Goal: Navigation & Orientation: Find specific page/section

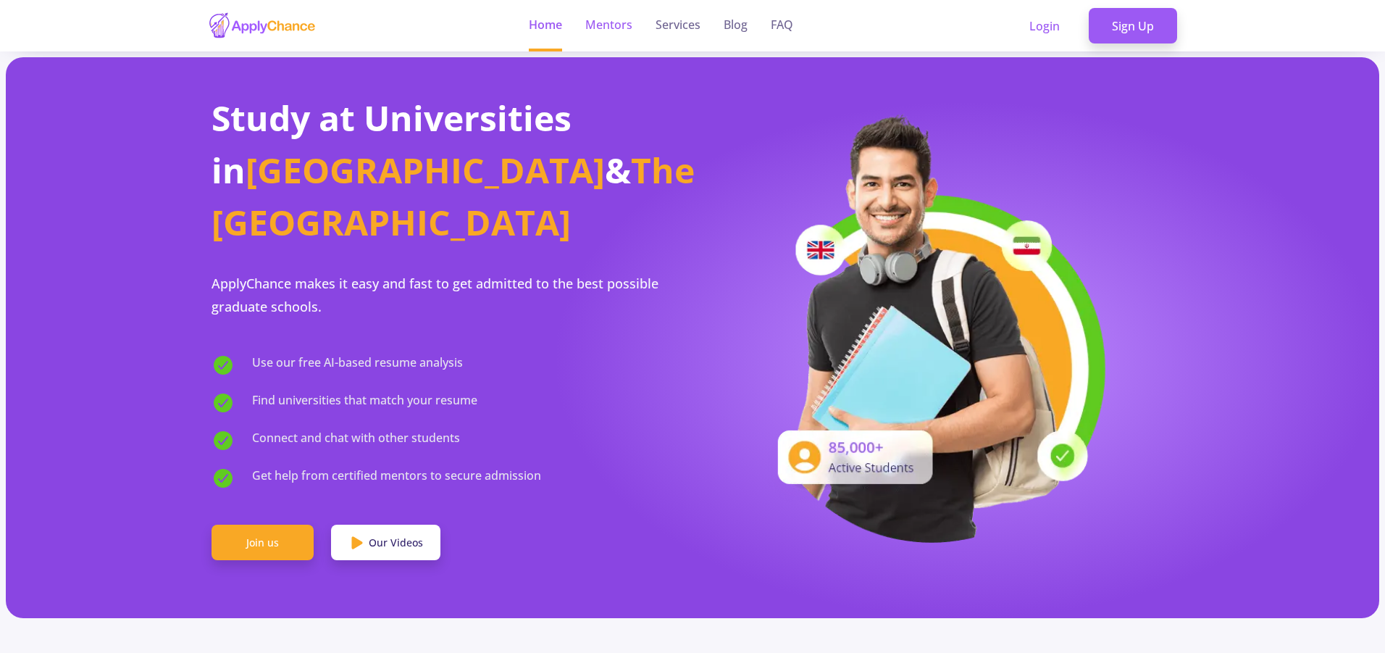
click at [610, 29] on link "Mentors" at bounding box center [608, 25] width 47 height 51
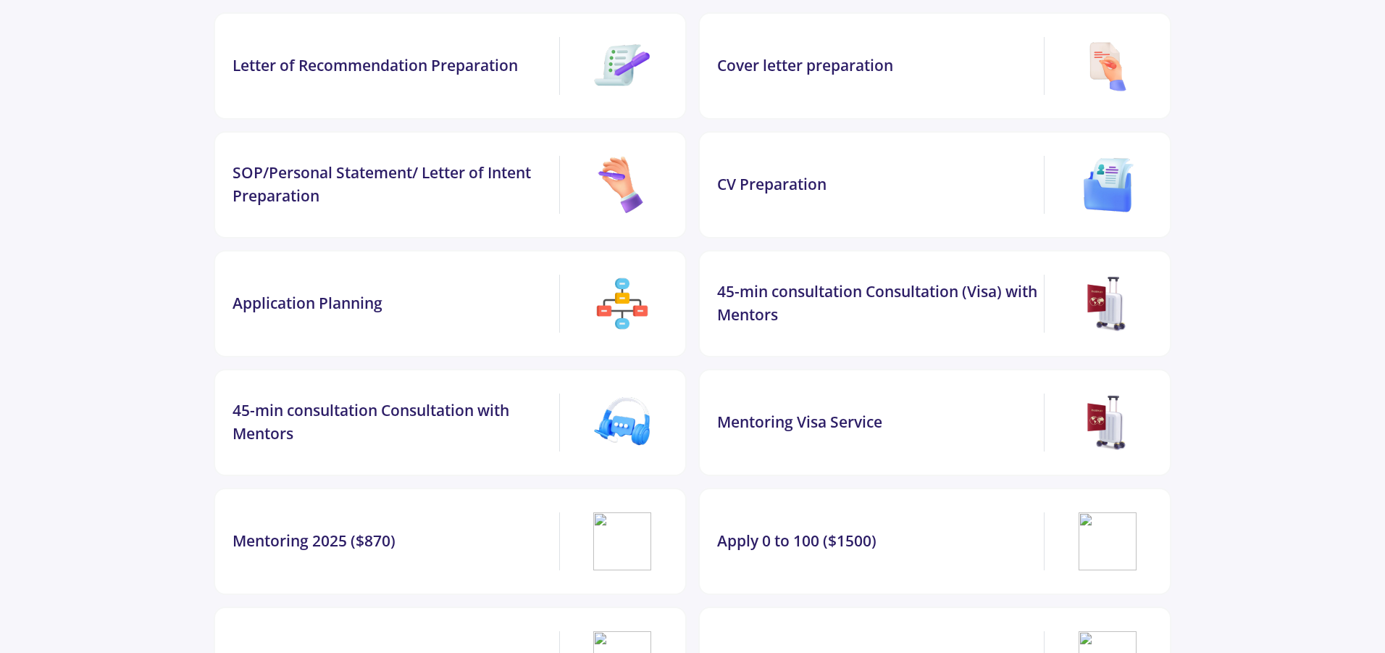
scroll to position [2826, 0]
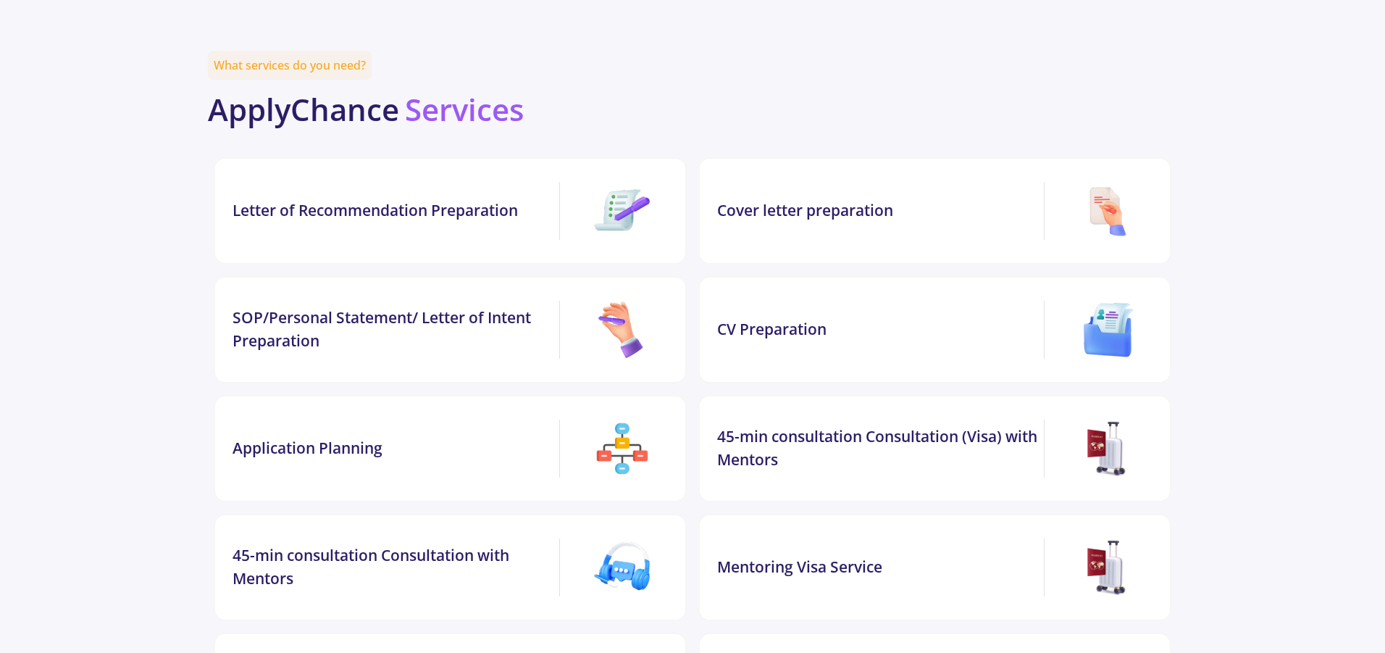
click at [765, 318] on div "CV Preparation" at bounding box center [877, 329] width 321 height 23
click at [617, 301] on img at bounding box center [622, 330] width 58 height 58
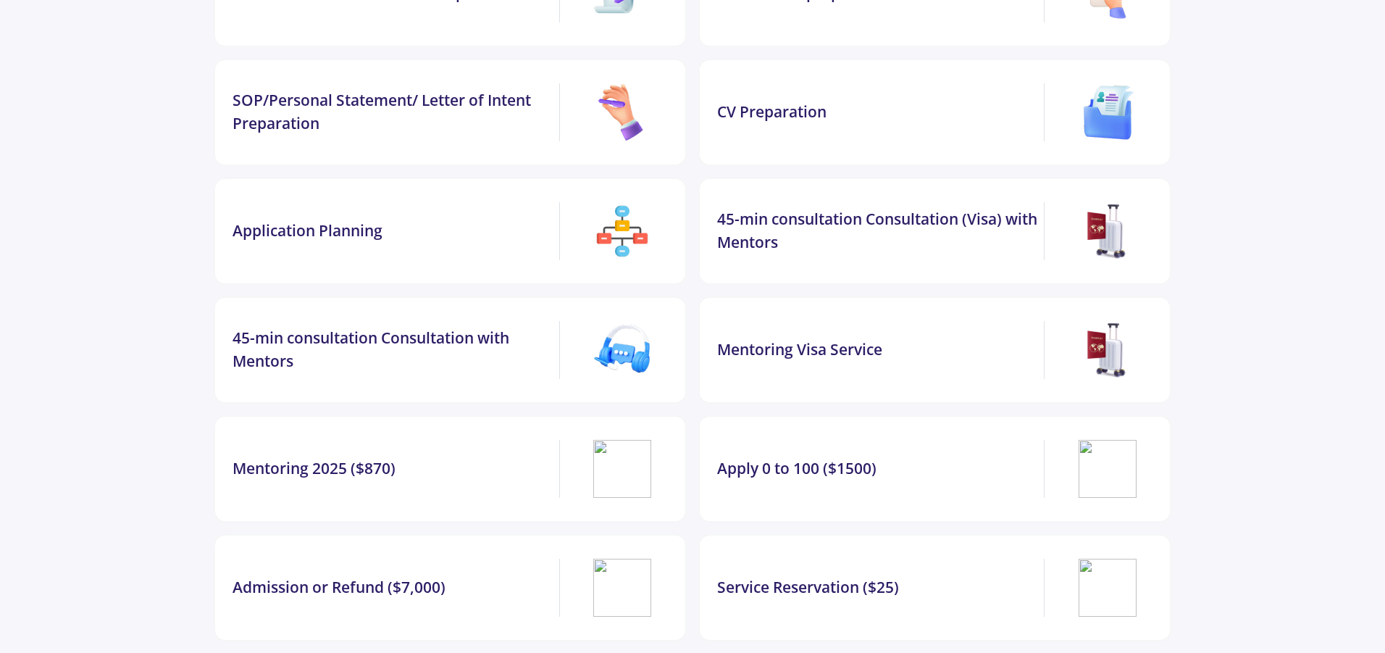
scroll to position [3116, 0]
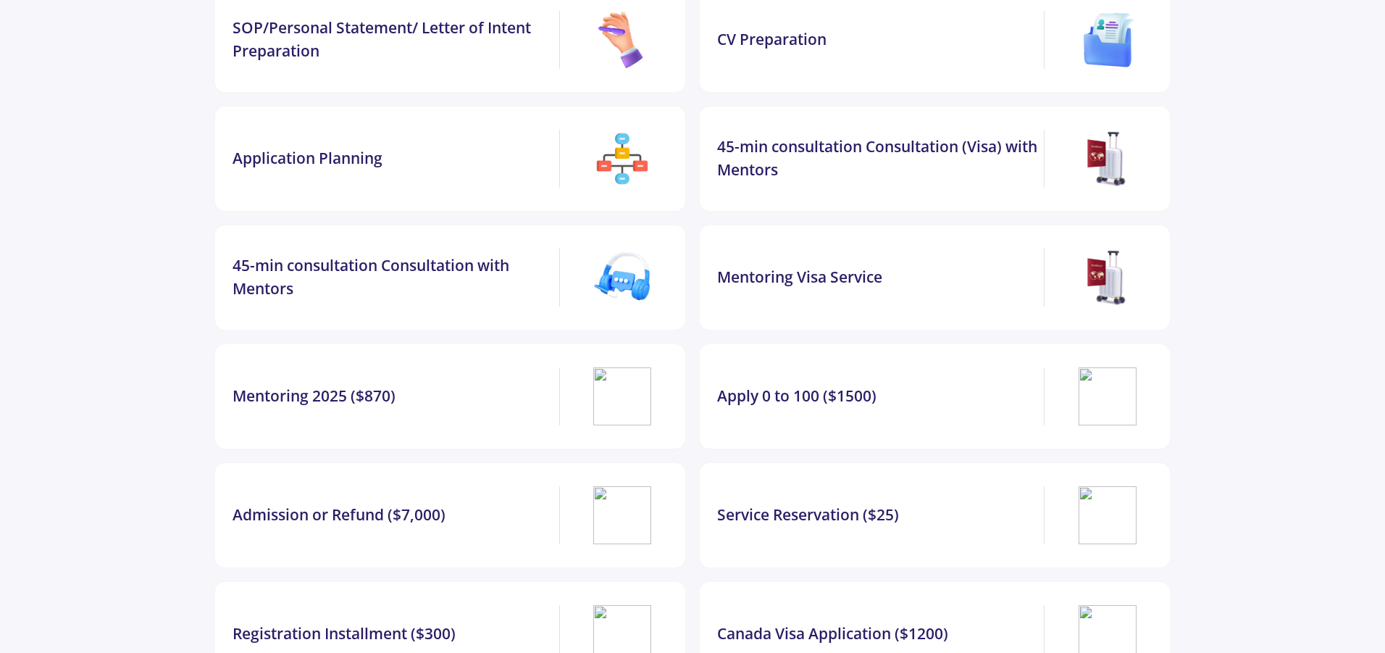
click at [784, 385] on div "Apply 0 to 100 ($1500)" at bounding box center [877, 396] width 321 height 23
click at [1088, 367] on img at bounding box center [1108, 396] width 58 height 58
click at [899, 385] on div "Apply 0 to 100 ($1500)" at bounding box center [877, 396] width 321 height 23
click at [837, 385] on div "Apply 0 to 100 ($1500)" at bounding box center [877, 396] width 321 height 23
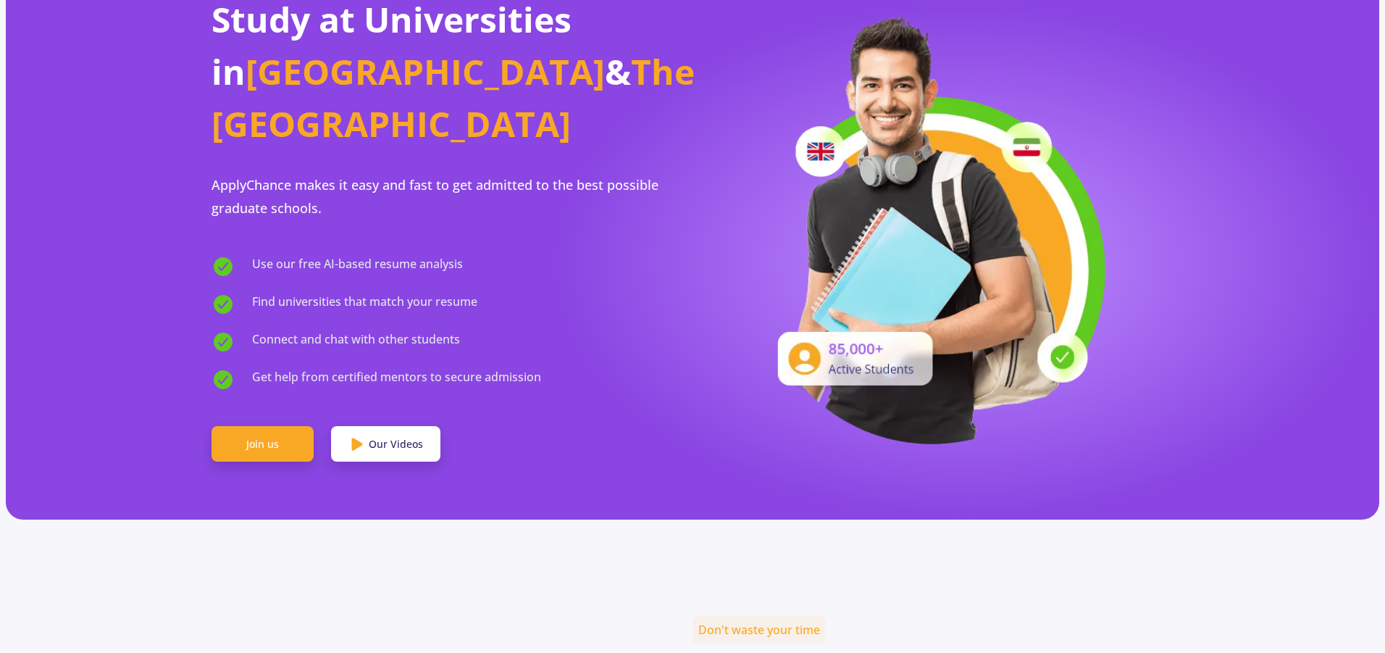
scroll to position [0, 0]
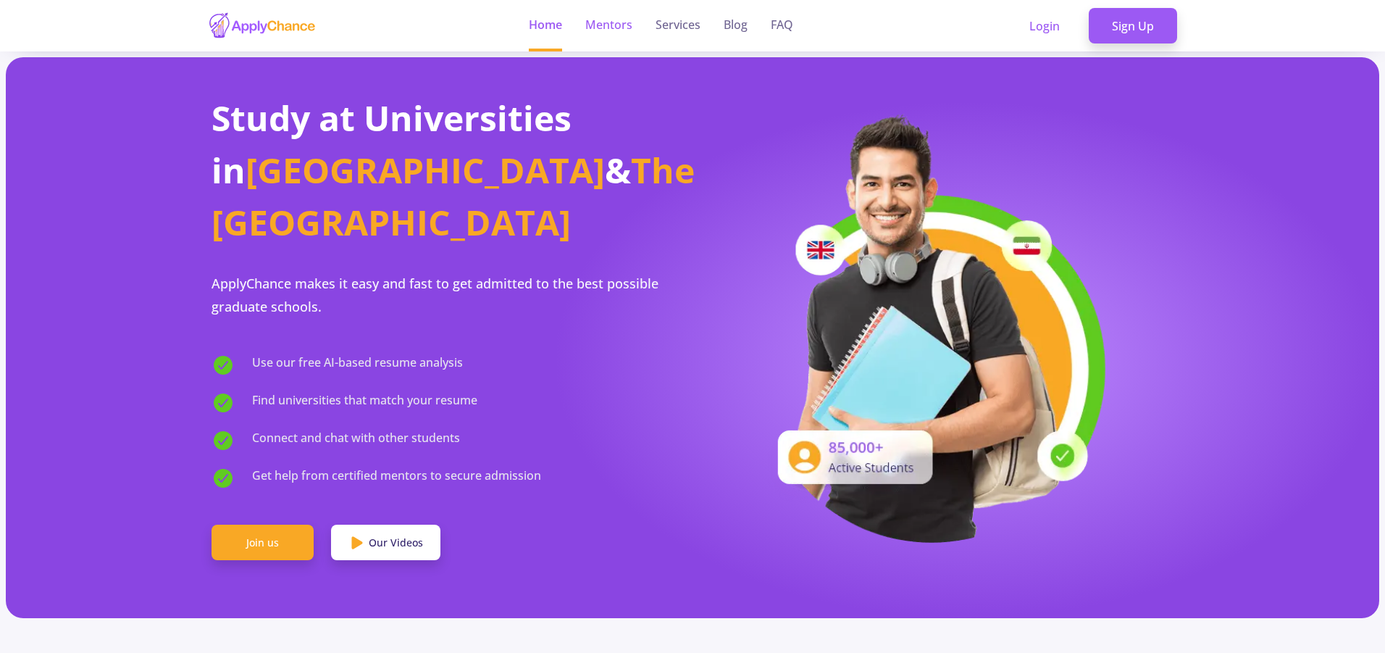
click at [607, 32] on link "Mentors" at bounding box center [608, 25] width 47 height 51
